Goal: Information Seeking & Learning: Find specific page/section

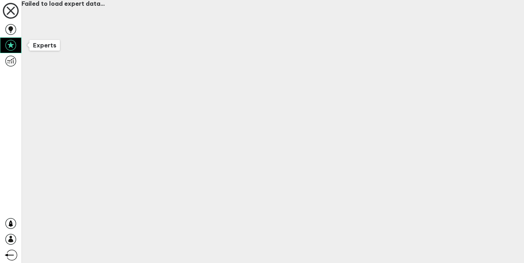
click at [13, 46] on icon at bounding box center [10, 45] width 11 height 11
click at [10, 6] on icon at bounding box center [10, 10] width 21 height 21
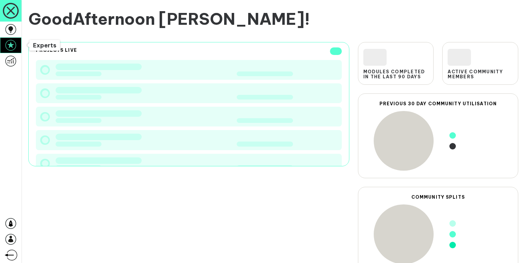
click at [8, 45] on icon at bounding box center [10, 45] width 11 height 11
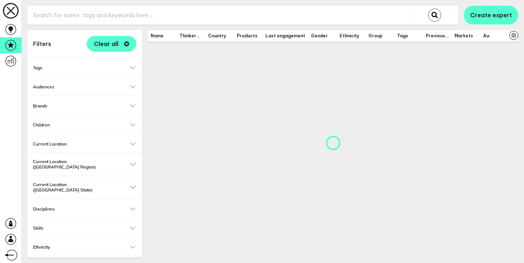
click at [71, 13] on input "text" at bounding box center [219, 15] width 384 height 18
type input "[PERSON_NAME]"
click at [428, 9] on button "submit" at bounding box center [434, 15] width 13 height 13
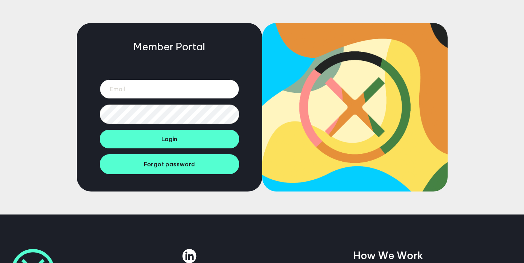
click at [141, 89] on input "email" at bounding box center [170, 88] width 140 height 19
type input "hannah@btdtglobal.com"
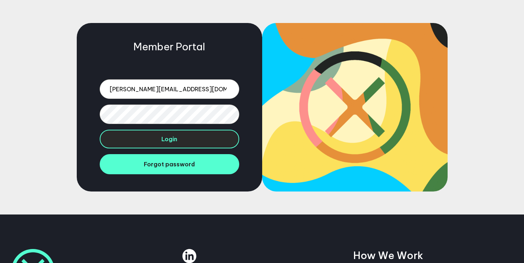
click at [179, 144] on button "Login" at bounding box center [170, 139] width 140 height 19
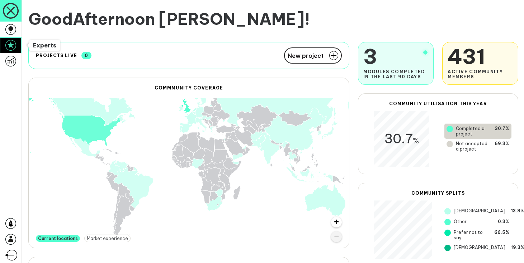
click at [10, 46] on icon at bounding box center [10, 45] width 11 height 11
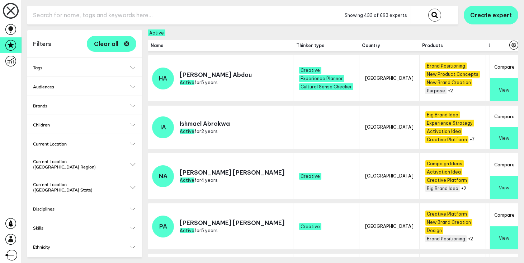
click at [75, 15] on input "text" at bounding box center [184, 15] width 314 height 18
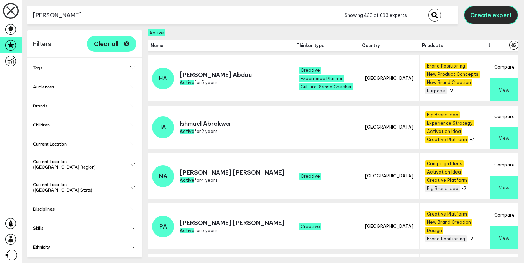
type input "[PERSON_NAME]"
click at [487, 9] on button "Create expert" at bounding box center [491, 15] width 55 height 19
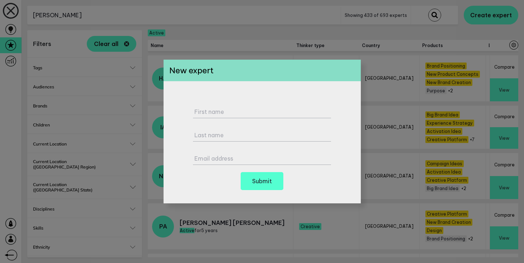
click at [206, 183] on div "First name Last name Email address Submit" at bounding box center [262, 142] width 197 height 122
click at [264, 181] on h6 "Submit" at bounding box center [262, 181] width 20 height 6
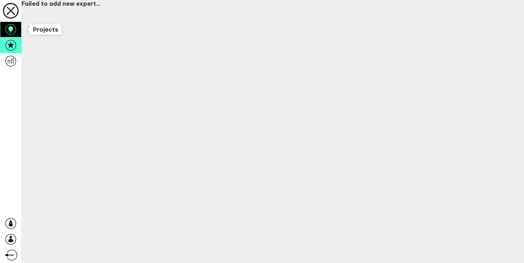
click at [11, 34] on icon at bounding box center [10, 29] width 11 height 11
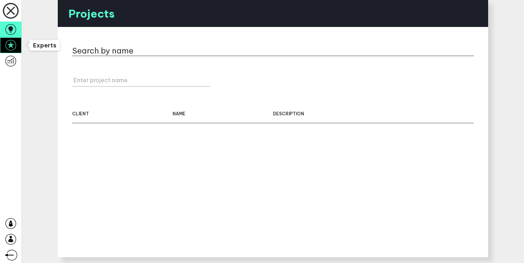
click at [11, 46] on icon at bounding box center [10, 45] width 11 height 11
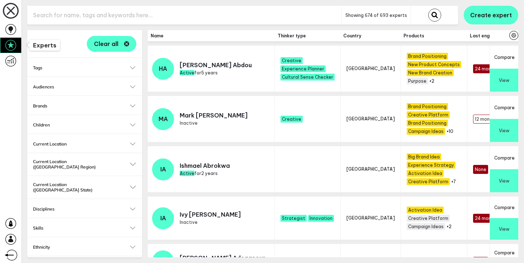
checkbox input "true"
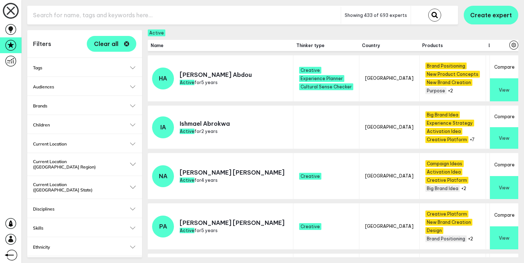
click at [103, 17] on input "text" at bounding box center [184, 15] width 314 height 18
type input "suzanne"
click at [428, 9] on button "submit" at bounding box center [434, 15] width 13 height 13
checkbox input "false"
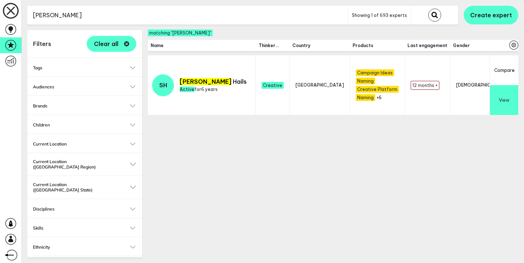
click at [518, 104] on button "View" at bounding box center [504, 100] width 28 height 30
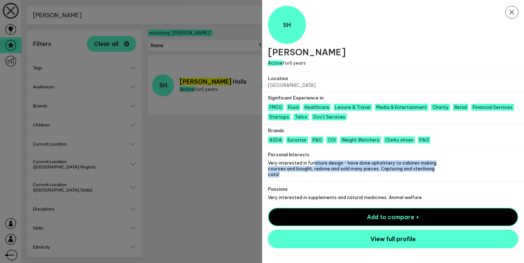
drag, startPoint x: 312, startPoint y: 163, endPoint x: 451, endPoint y: 170, distance: 139.4
click at [451, 170] on div "Personal Interests Very interested in furniture design - have done upholstery t…" at bounding box center [393, 164] width 262 height 34
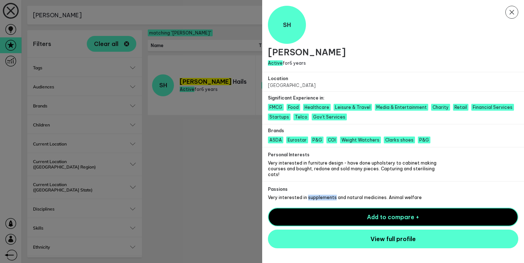
drag, startPoint x: 331, startPoint y: 191, endPoint x: 306, endPoint y: 191, distance: 25.1
click at [306, 194] on span "Very interested in supplements and natural medicines. Animal welfare" at bounding box center [345, 196] width 154 height 5
click at [514, 15] on icon "Close Modal" at bounding box center [511, 12] width 13 height 13
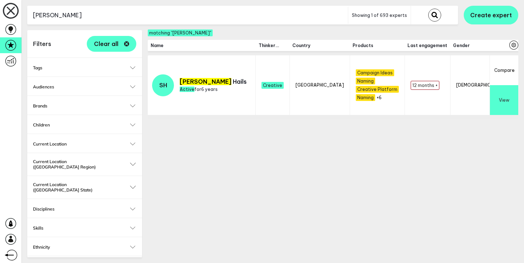
click at [134, 12] on input "suzanne" at bounding box center [187, 15] width 321 height 18
paste input "[PERSON_NAME]"
type input "[PERSON_NAME]"
click at [428, 9] on button "submit" at bounding box center [434, 15] width 13 height 13
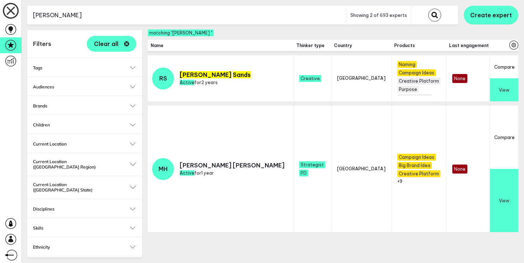
click at [505, 85] on button "View" at bounding box center [504, 89] width 28 height 23
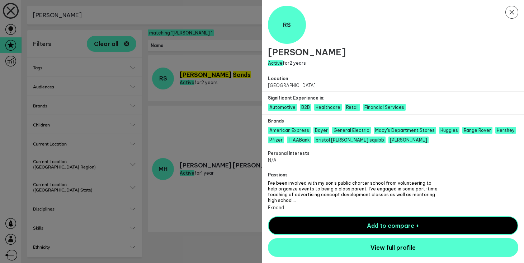
click at [276, 204] on button "Expand" at bounding box center [276, 206] width 16 height 5
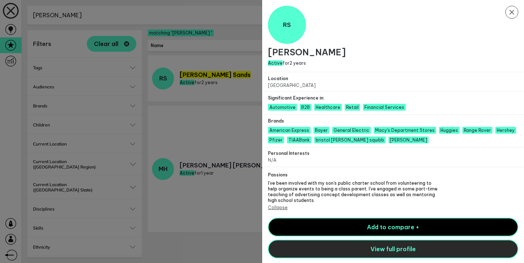
click at [376, 248] on span "View full profile" at bounding box center [393, 248] width 45 height 7
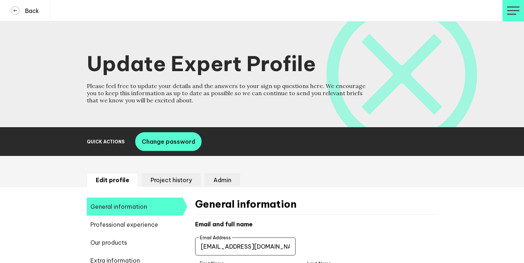
select select "20252"
select select "19085"
select select "14724"
select select "17630"
click at [226, 180] on li "Admin" at bounding box center [222, 180] width 36 height 14
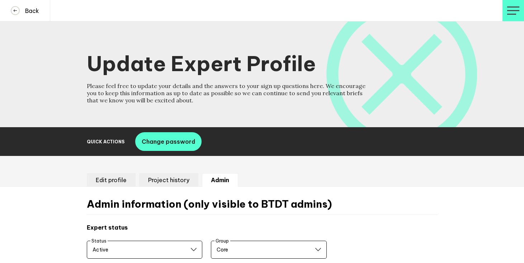
click at [121, 178] on li "Edit profile" at bounding box center [111, 180] width 49 height 14
select select "20252"
select select "19085"
select select "14724"
select select "17630"
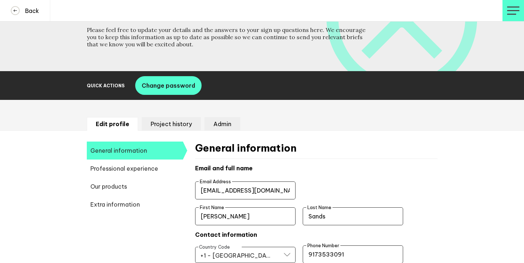
scroll to position [63, 0]
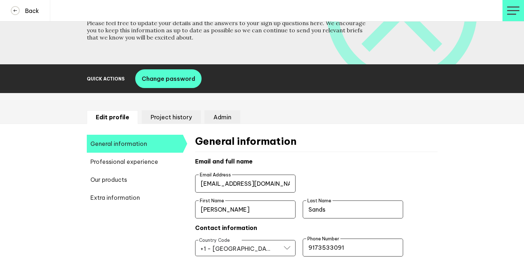
click at [127, 195] on span "Extra information" at bounding box center [135, 197] width 96 height 18
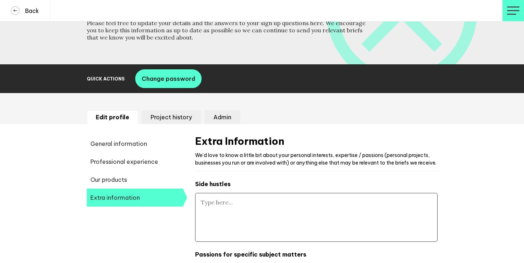
type textarea "I've been involved with my son's public charter school from volunteering to hel…"
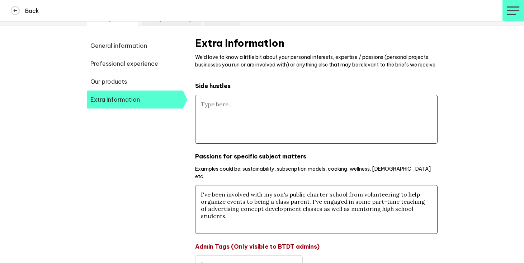
scroll to position [173, 0]
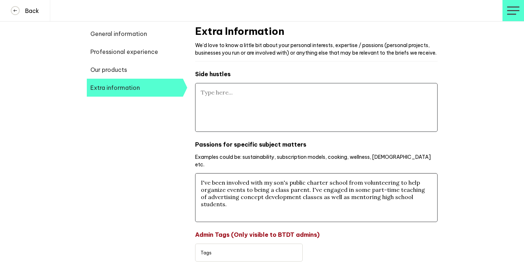
click at [131, 70] on span "Our products" at bounding box center [135, 70] width 96 height 18
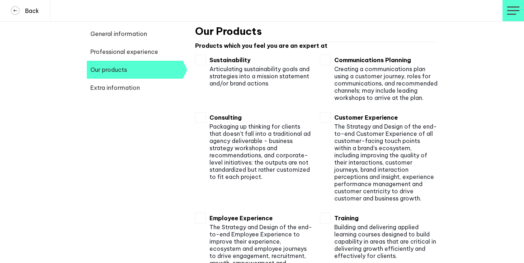
click at [150, 53] on span "Professional experience" at bounding box center [135, 52] width 96 height 18
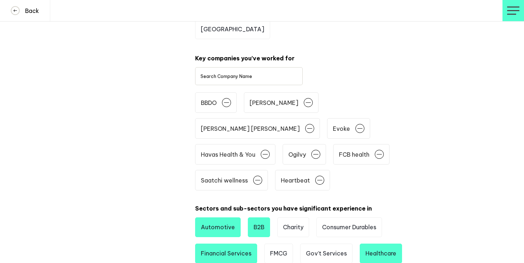
scroll to position [271, 0]
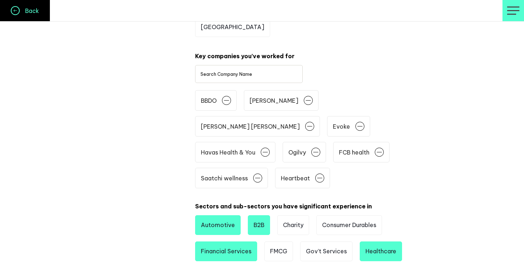
click at [27, 8] on h4 "Back" at bounding box center [29, 10] width 19 height 7
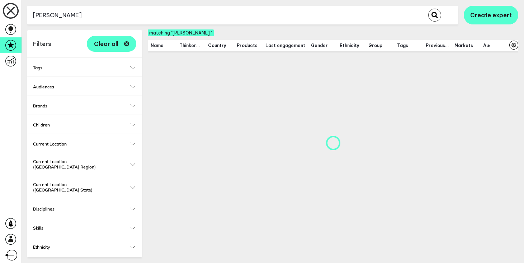
click at [112, 14] on input "[PERSON_NAME]" at bounding box center [219, 15] width 384 height 18
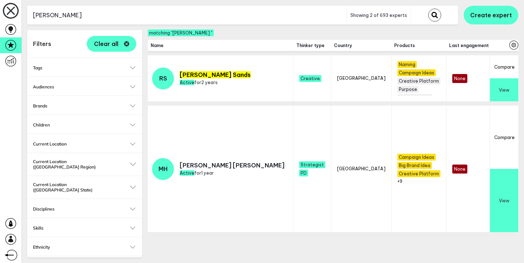
click at [112, 14] on input "[PERSON_NAME]" at bounding box center [186, 15] width 319 height 18
type input "[PERSON_NAME]"
click at [428, 9] on button "submit" at bounding box center [434, 15] width 13 height 13
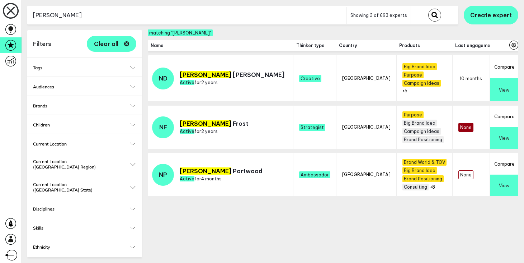
click at [498, 89] on button "View" at bounding box center [504, 89] width 28 height 23
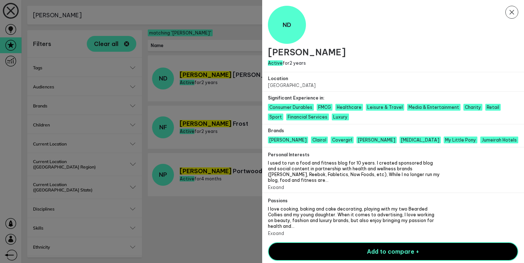
click at [277, 184] on button "Expand" at bounding box center [276, 186] width 16 height 5
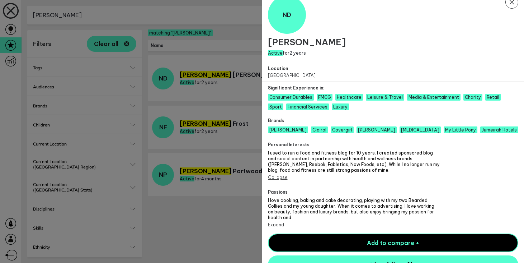
scroll to position [20, 0]
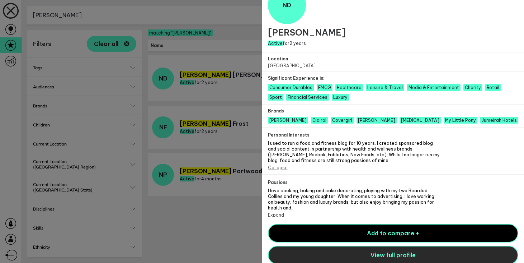
click at [319, 248] on button "View full profile" at bounding box center [393, 254] width 251 height 19
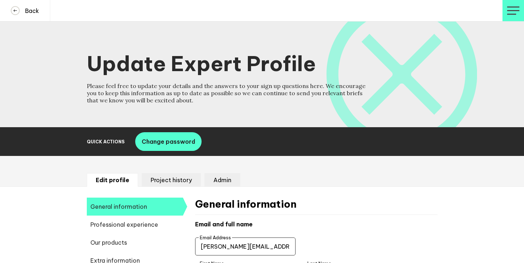
select select "20252"
select select "19085"
select select "14724"
select select "17642"
select select "14666"
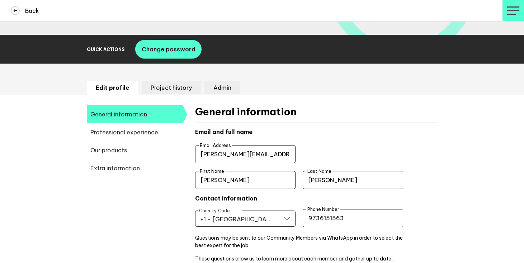
scroll to position [97, 0]
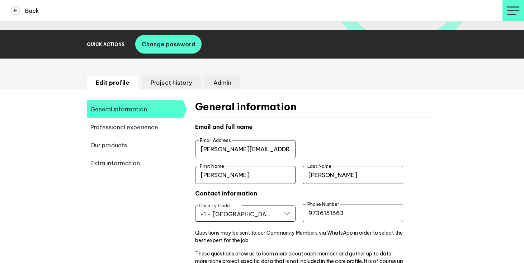
click at [170, 68] on div "Edit profile Project history Admin" at bounding box center [262, 73] width 524 height 31
click at [171, 84] on li "Project history" at bounding box center [171, 83] width 59 height 14
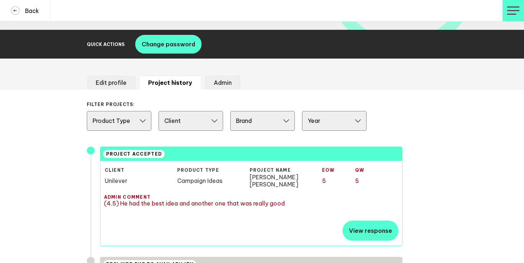
click at [124, 83] on li "Edit profile" at bounding box center [111, 83] width 49 height 14
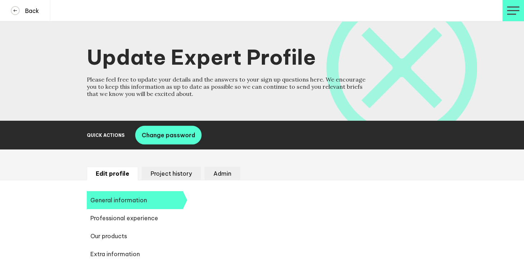
select select "20252"
select select "19085"
select select "14724"
select select "17642"
select select "14666"
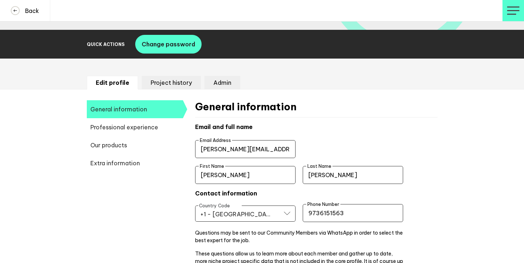
click at [141, 129] on span "Professional experience" at bounding box center [135, 127] width 96 height 18
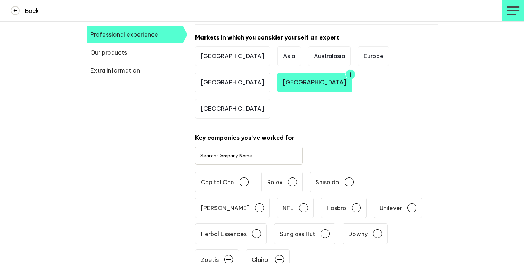
scroll to position [193, 0]
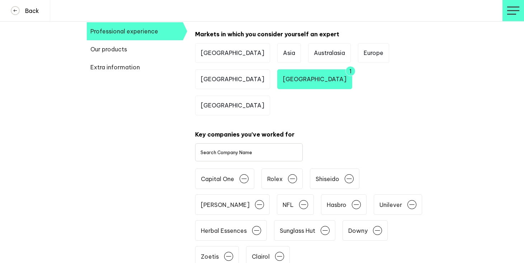
click at [134, 69] on span "Extra information" at bounding box center [135, 67] width 96 height 18
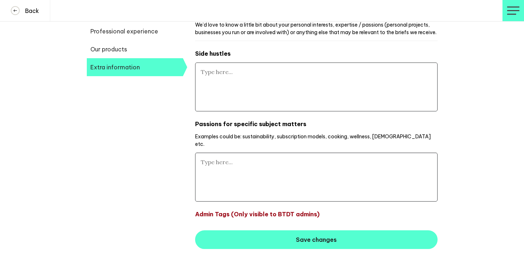
type textarea "I used to run a food and fitness blog for 10 years. I created sponsored blog an…"
type textarea "I love cooking, baking and cake decorating, playing with my two Bearded Collies…"
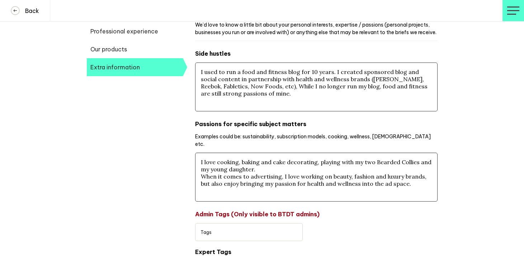
scroll to position [44, 0]
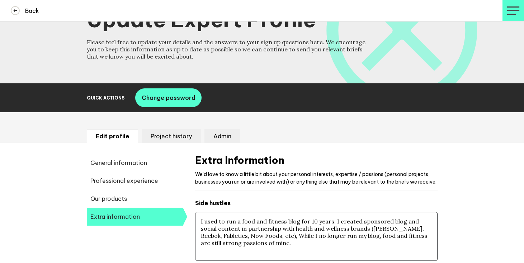
click at [166, 139] on li "Project history" at bounding box center [171, 136] width 59 height 14
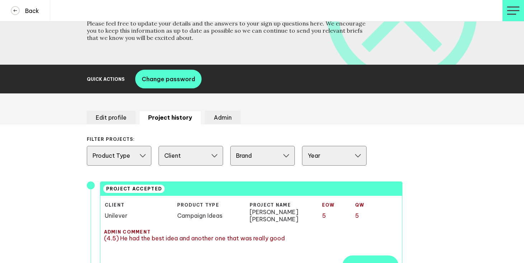
scroll to position [0, 0]
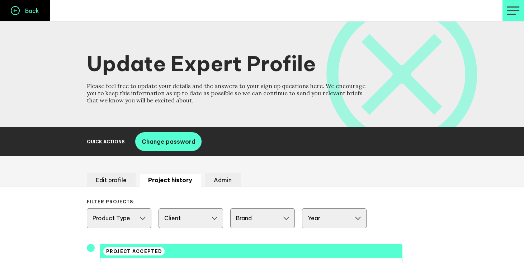
click at [28, 10] on h4 "Back" at bounding box center [29, 10] width 19 height 7
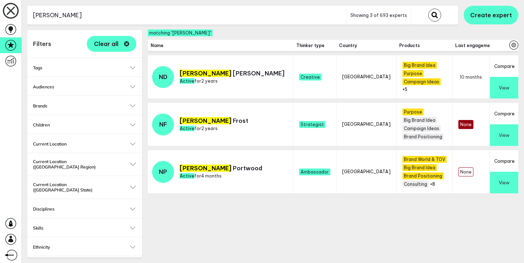
click at [151, 11] on input "[PERSON_NAME]" at bounding box center [186, 15] width 319 height 18
click at [151, 11] on input "nicole" at bounding box center [186, 15] width 319 height 18
click at [428, 9] on button "submit" at bounding box center [434, 15] width 13 height 13
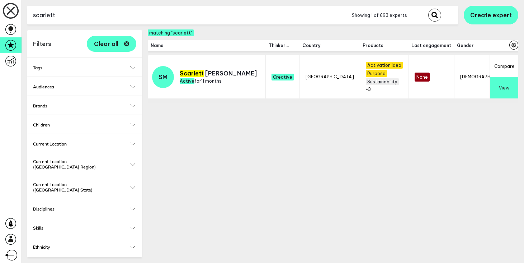
click at [498, 88] on button "View" at bounding box center [504, 88] width 28 height 22
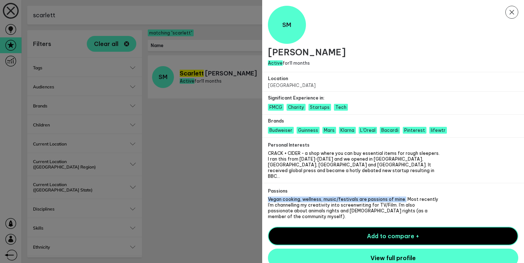
drag, startPoint x: 269, startPoint y: 194, endPoint x: 399, endPoint y: 192, distance: 129.9
click at [399, 196] on span "Vegan cooking, wellness, music/festivals are passions of mine. Most recently I'…" at bounding box center [353, 207] width 170 height 23
click at [279, 180] on button "Expand" at bounding box center [276, 182] width 16 height 5
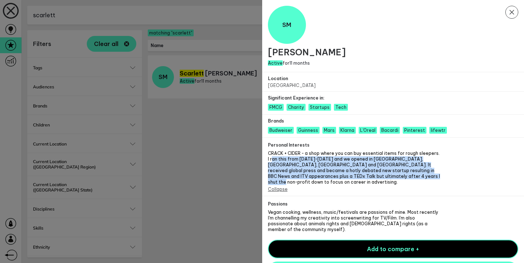
drag, startPoint x: 388, startPoint y: 178, endPoint x: 269, endPoint y: 156, distance: 120.6
click at [269, 156] on span "CRACK + CIDER - a shop where you can buy essential items for rough sleepers. I …" at bounding box center [354, 167] width 172 height 34
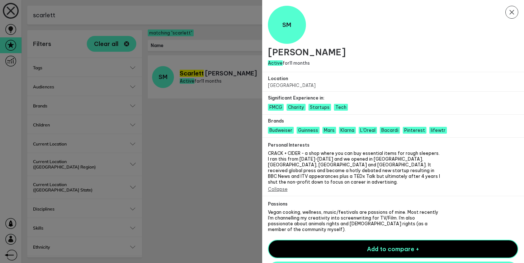
click at [273, 155] on span "CRACK + CIDER - a shop where you can buy essential items for rough sleepers. I …" at bounding box center [354, 167] width 172 height 34
click at [447, 130] on div "Brands Budweiser Guinness Mars Klarna L'Oreal Bacardi Pinterest lifewtr" at bounding box center [393, 125] width 262 height 23
click at [513, 19] on button "Close Modal" at bounding box center [511, 13] width 13 height 14
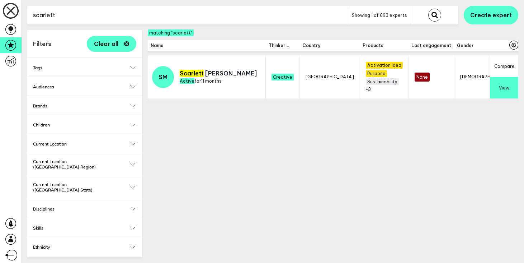
click at [175, 15] on input "scarlett" at bounding box center [187, 15] width 321 height 18
type input "nicole"
click at [428, 9] on button "submit" at bounding box center [434, 15] width 13 height 13
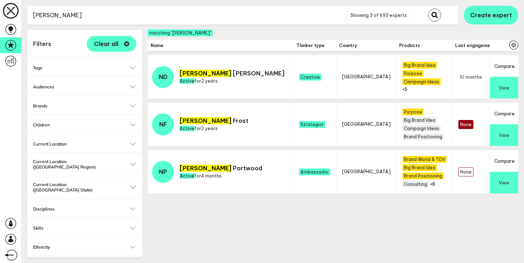
click at [505, 93] on button "View" at bounding box center [504, 88] width 28 height 22
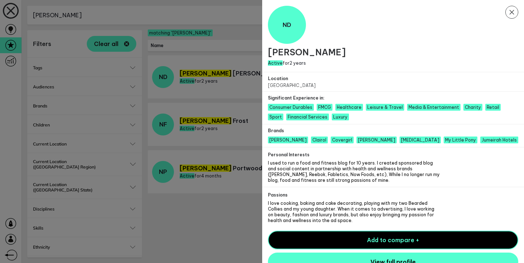
click at [513, 12] on icon "Close Modal" at bounding box center [511, 12] width 13 height 13
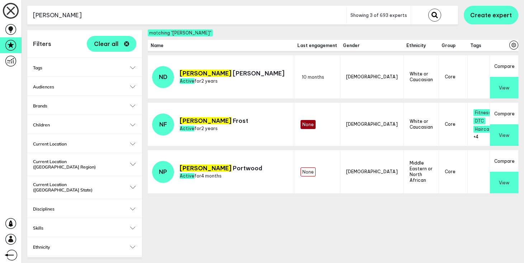
scroll to position [0, 254]
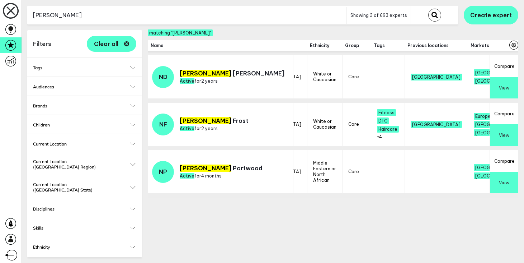
click at [506, 91] on button "View" at bounding box center [504, 88] width 28 height 22
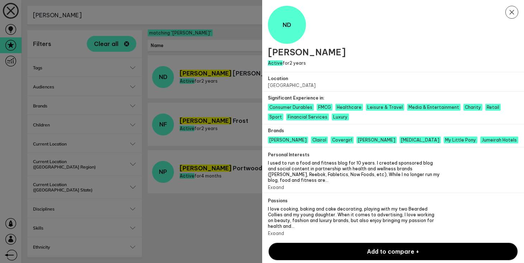
scroll to position [14, 0]
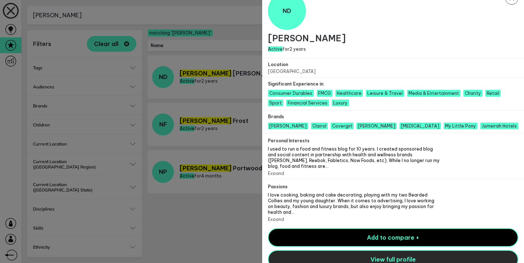
click at [358, 250] on button "View full profile" at bounding box center [393, 259] width 251 height 19
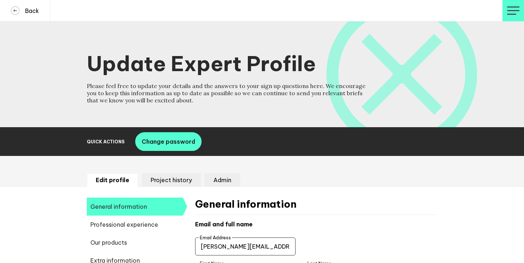
select select "20252"
select select "19085"
select select "14724"
select select "17642"
select select "14666"
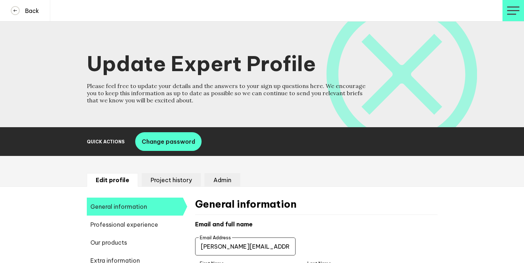
click at [237, 242] on input "[PERSON_NAME][EMAIL_ADDRESS][PERSON_NAME][DOMAIN_NAME]" at bounding box center [245, 246] width 100 height 18
